Goal: Find specific fact: Find specific fact

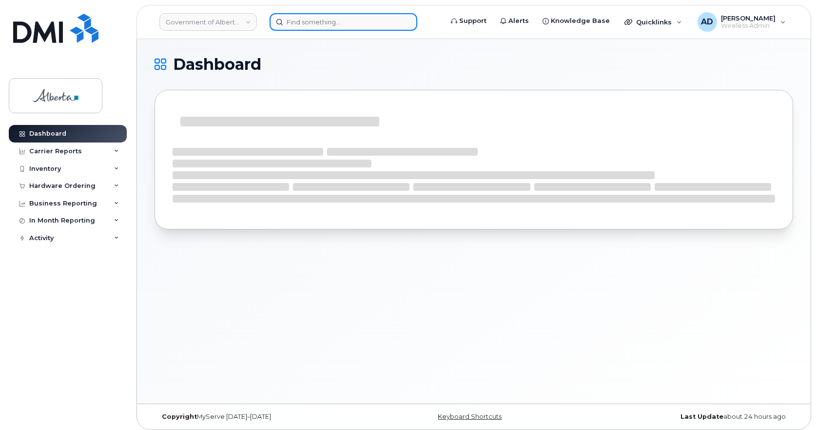
click at [336, 19] on input at bounding box center [344, 22] width 148 height 18
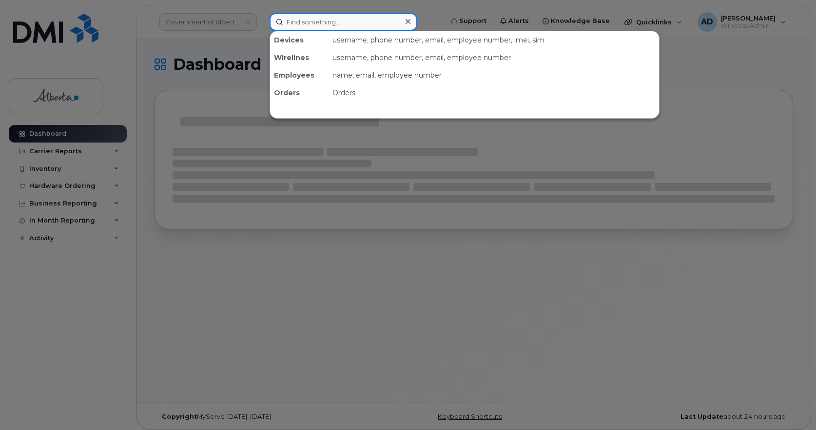
paste input "4035046715"
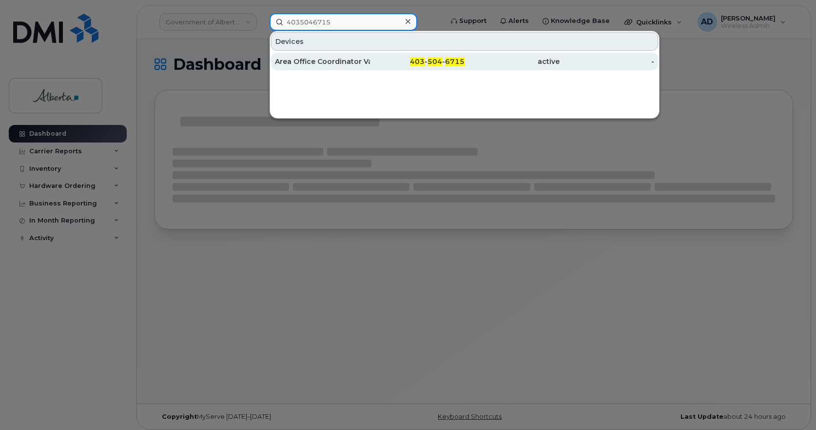
type input "4035046715"
click at [332, 63] on div "Area Office Coordinator Vacant" at bounding box center [322, 62] width 95 height 10
